Goal: Find specific page/section

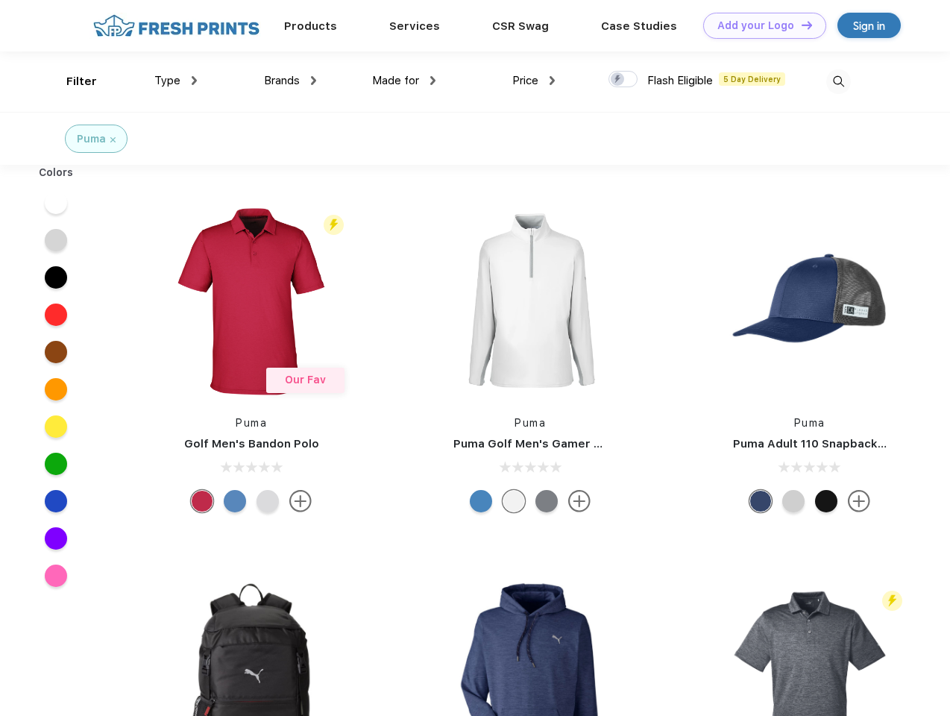
scroll to position [1, 0]
click at [759, 25] on link "Add your Logo Design Tool" at bounding box center [764, 26] width 123 height 26
click at [0, 0] on div "Design Tool" at bounding box center [0, 0] width 0 height 0
click at [800, 25] on link "Add your Logo Design Tool" at bounding box center [764, 26] width 123 height 26
click at [72, 81] on div "Filter" at bounding box center [81, 81] width 31 height 17
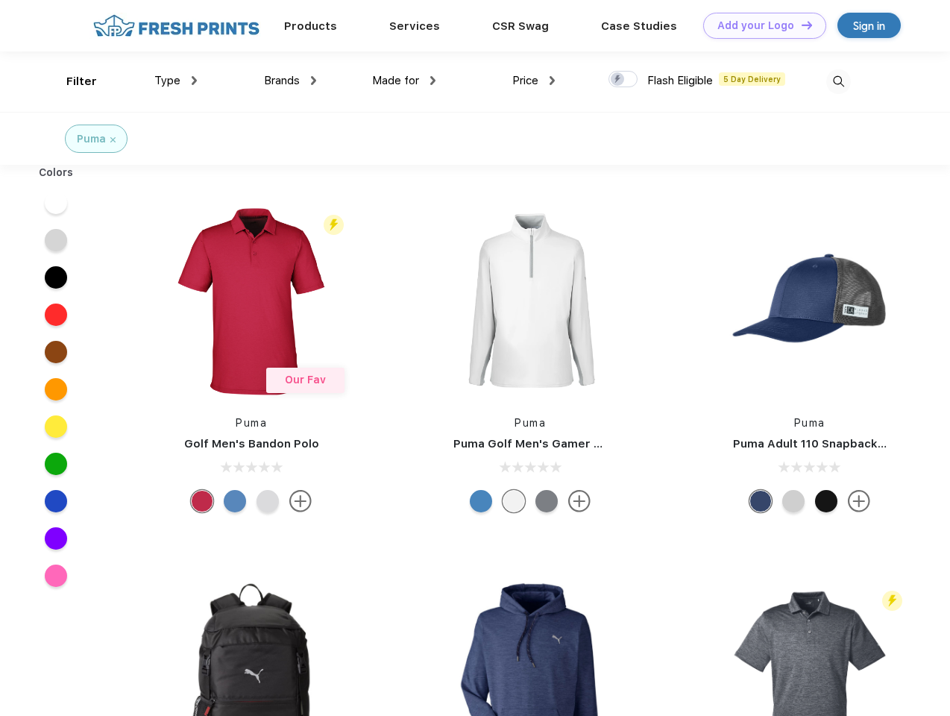
click at [176, 80] on span "Type" at bounding box center [167, 80] width 26 height 13
click at [290, 80] on span "Brands" at bounding box center [282, 80] width 36 height 13
click at [404, 80] on span "Made for" at bounding box center [395, 80] width 47 height 13
click at [534, 80] on span "Price" at bounding box center [525, 80] width 26 height 13
click at [623, 80] on div at bounding box center [622, 79] width 29 height 16
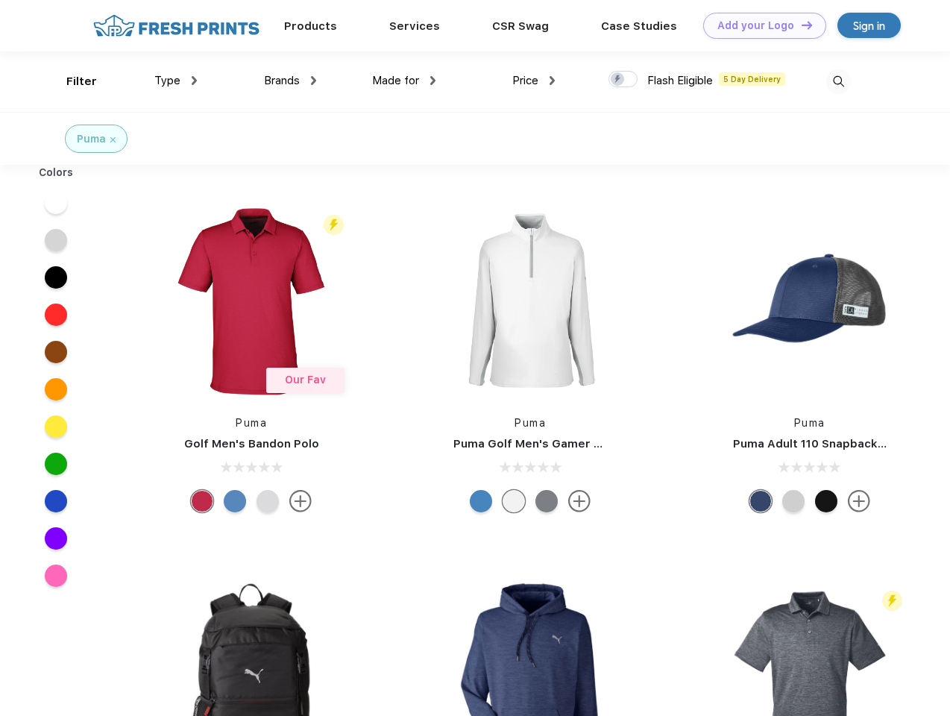
click at [618, 80] on input "checkbox" at bounding box center [613, 75] width 10 height 10
click at [838, 81] on img at bounding box center [838, 81] width 25 height 25
